Goal: Task Accomplishment & Management: Complete application form

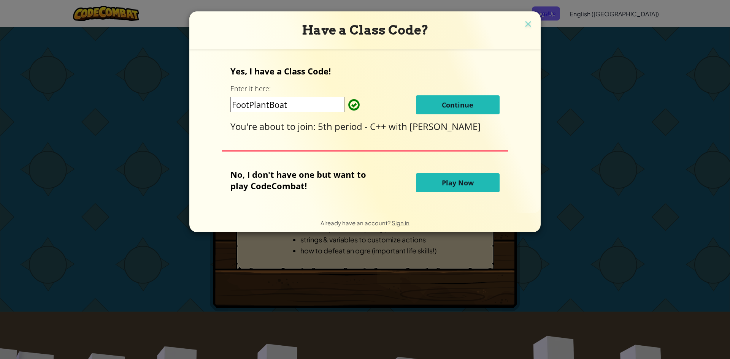
click at [451, 100] on span "Continue" at bounding box center [458, 104] width 32 height 9
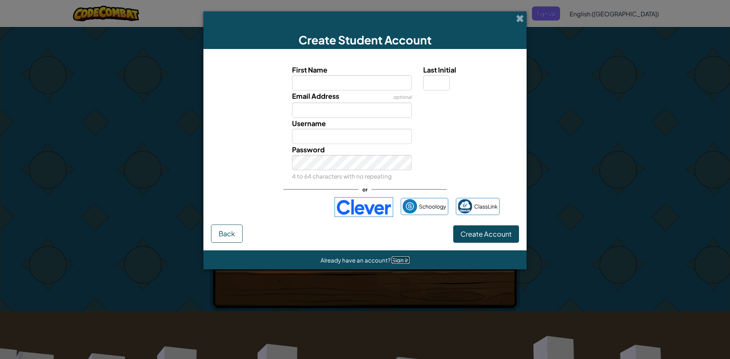
click at [404, 257] on span "Sign in" at bounding box center [400, 260] width 18 height 7
